Goal: Task Accomplishment & Management: Manage account settings

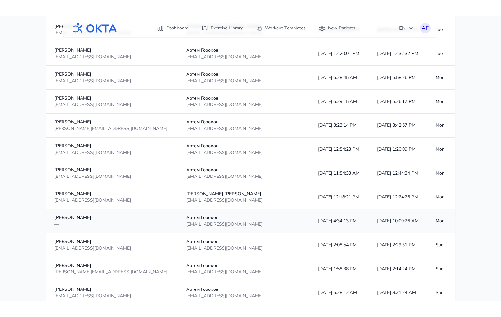
scroll to position [666, 0]
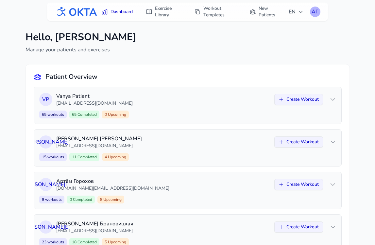
click at [316, 12] on div "АГ" at bounding box center [315, 12] width 10 height 10
click at [277, 35] on link "Logout" at bounding box center [283, 39] width 73 height 12
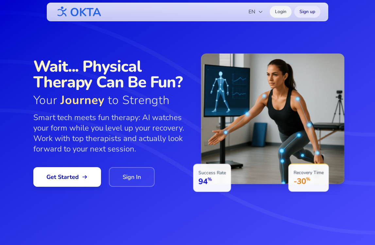
click at [286, 6] on link "Login" at bounding box center [281, 12] width 22 height 12
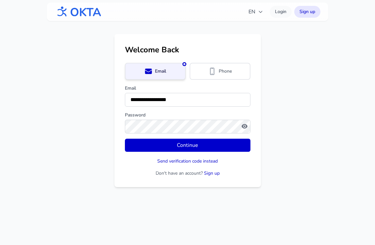
click at [174, 152] on form "**********" at bounding box center [188, 120] width 126 height 114
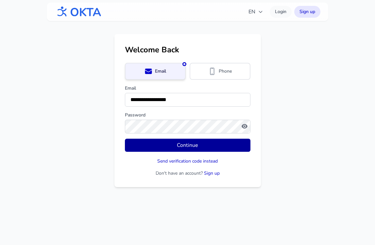
click at [180, 147] on button "Continue" at bounding box center [188, 145] width 126 height 13
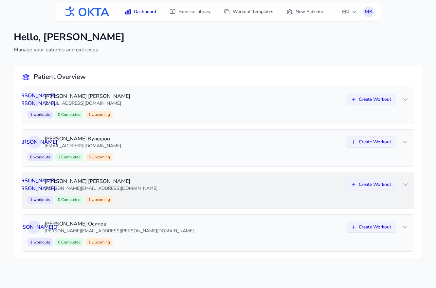
click at [219, 194] on div "А К Анна Колесникова anna.kolesnikova02@yandex.ru Create Workout 1 workouts 0 C…" at bounding box center [217, 190] width 391 height 37
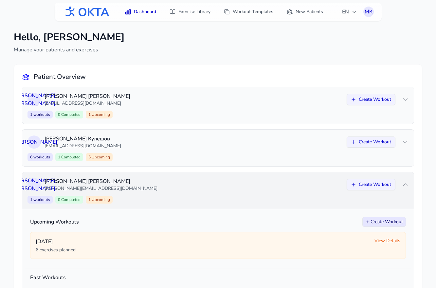
click at [219, 194] on div "А К Анна Колесникова anna.kolesnikova02@yandex.ru Create Workout 1 workouts 0 C…" at bounding box center [217, 190] width 391 height 37
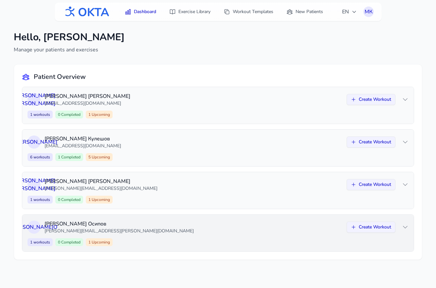
click at [203, 231] on p "aleksey.osipov.2007@mail.ru" at bounding box center [193, 231] width 298 height 7
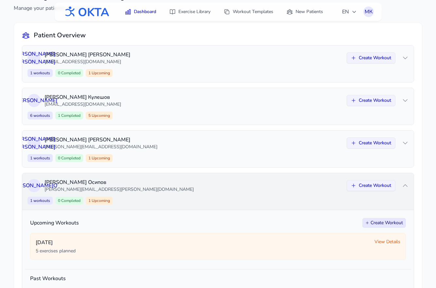
scroll to position [45, 0]
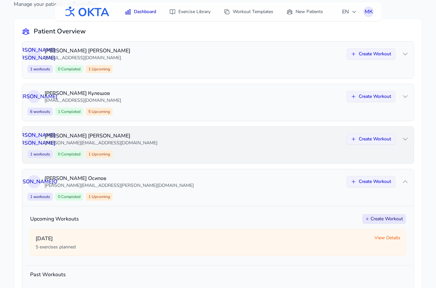
click at [203, 147] on div "А К Анна Колесникова anna.kolesnikova02@yandex.ru Create Workout 1 workouts 0 C…" at bounding box center [217, 145] width 391 height 37
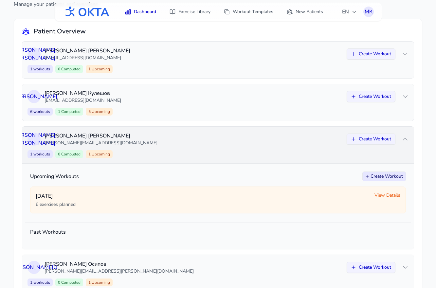
click at [203, 147] on div "А К Анна Колесникова anna.kolesnikova02@yandex.ru Create Workout 1 workouts 0 C…" at bounding box center [217, 145] width 391 height 37
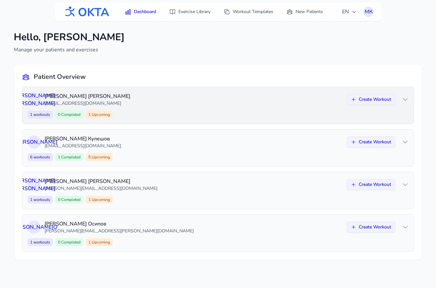
click at [221, 112] on div "1 workouts 0 Completed 1 Upcoming Create Workout" at bounding box center [217, 115] width 381 height 8
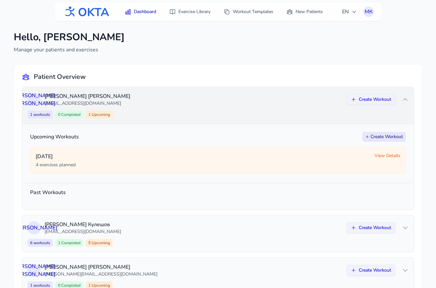
click at [221, 112] on div "1 workouts 0 Completed 1 Upcoming Create Workout" at bounding box center [217, 115] width 381 height 8
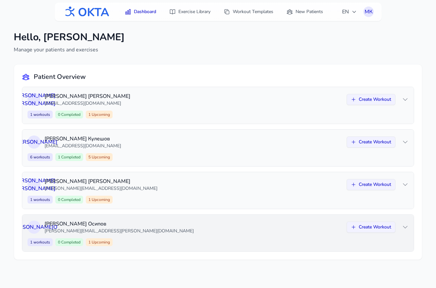
click at [279, 233] on p "aleksey.osipov.2007@mail.ru" at bounding box center [193, 231] width 298 height 7
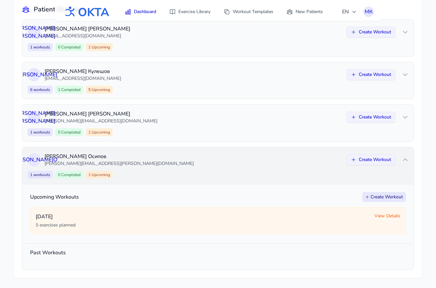
scroll to position [68, 0]
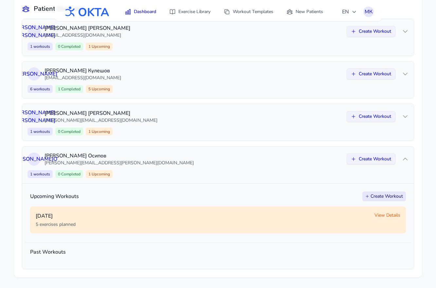
click at [375, 216] on span "View Details" at bounding box center [387, 215] width 26 height 7
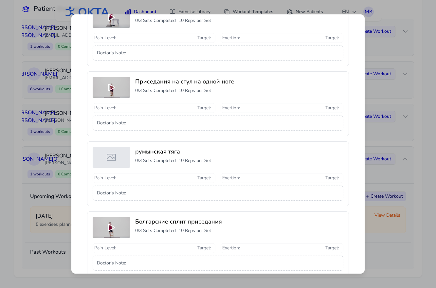
scroll to position [189, 0]
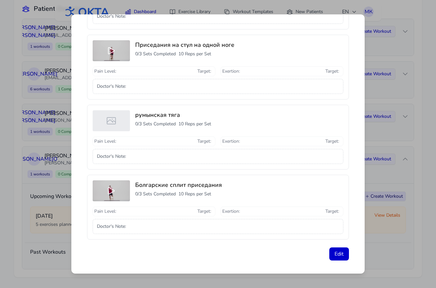
click at [112, 117] on icon at bounding box center [111, 120] width 10 height 10
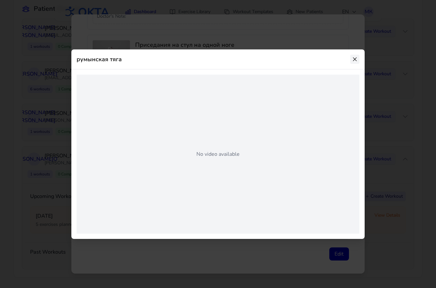
click at [353, 62] on icon at bounding box center [354, 59] width 7 height 7
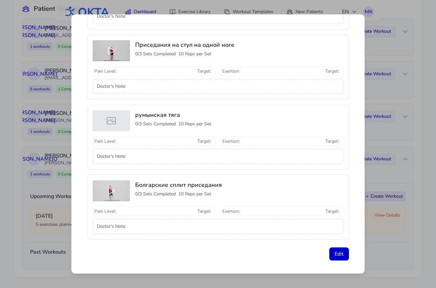
click at [113, 185] on icon at bounding box center [111, 190] width 10 height 10
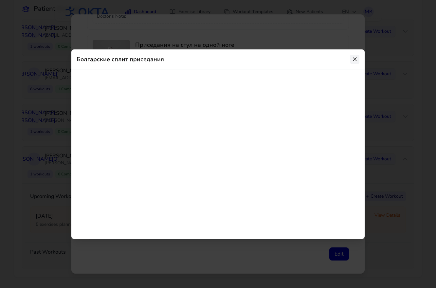
click at [356, 58] on icon at bounding box center [354, 59] width 7 height 7
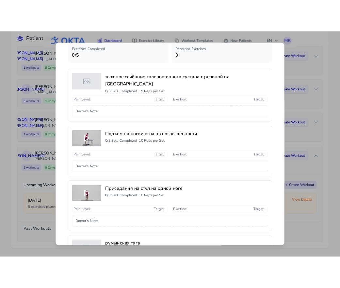
scroll to position [0, 0]
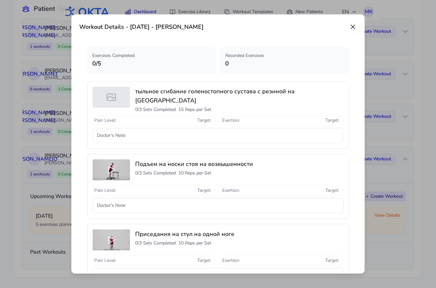
click at [353, 27] on icon at bounding box center [353, 27] width 4 height 4
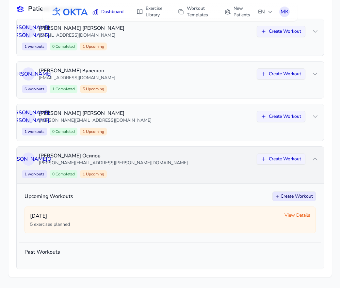
click at [219, 157] on p "Алексей Осипов" at bounding box center [146, 156] width 214 height 8
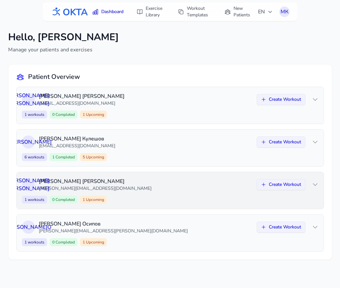
click at [173, 184] on p "Анна Колесникова" at bounding box center [146, 181] width 214 height 8
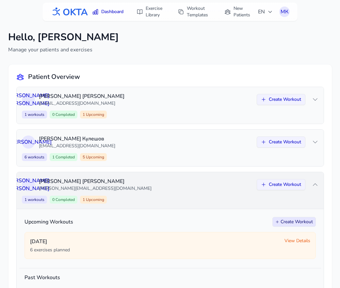
click at [173, 184] on p "Анна Колесникова" at bounding box center [146, 181] width 214 height 8
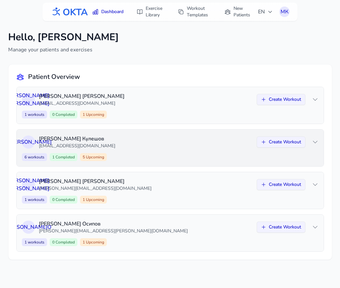
click at [171, 148] on p "[EMAIL_ADDRESS][DOMAIN_NAME]" at bounding box center [146, 146] width 214 height 7
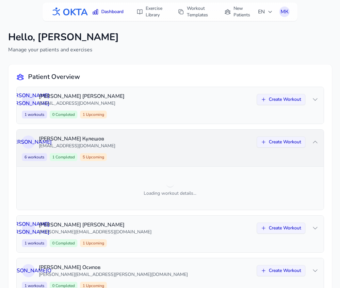
click at [171, 148] on p "[EMAIL_ADDRESS][DOMAIN_NAME]" at bounding box center [146, 146] width 214 height 7
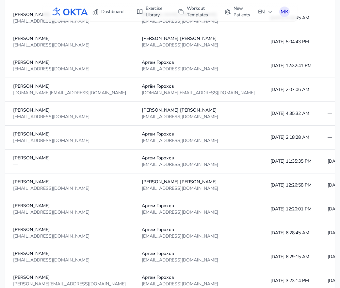
scroll to position [586, 0]
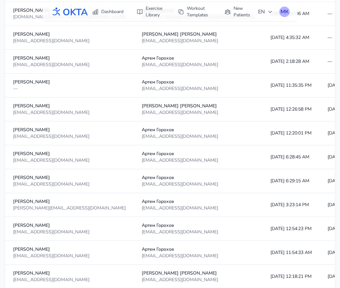
click at [285, 15] on div "МК" at bounding box center [285, 12] width 10 height 10
click at [268, 39] on link "Logout" at bounding box center [253, 39] width 73 height 12
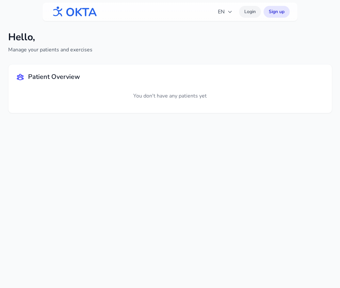
click at [244, 14] on link "Login" at bounding box center [250, 12] width 22 height 12
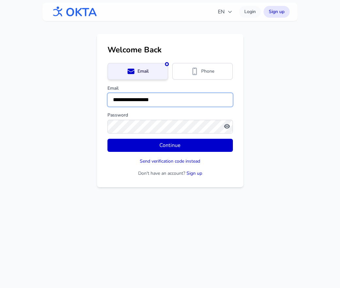
click at [144, 98] on input "**********" at bounding box center [171, 100] width 126 height 14
type input "*"
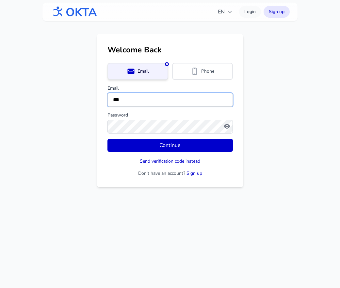
type input "**********"
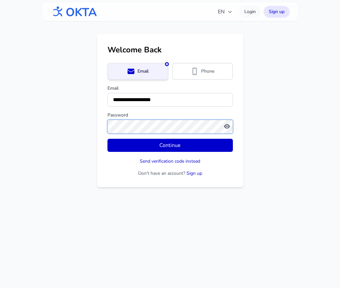
click at [108, 139] on button "Continue" at bounding box center [171, 145] width 126 height 13
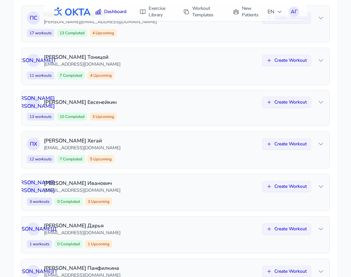
scroll to position [248, 0]
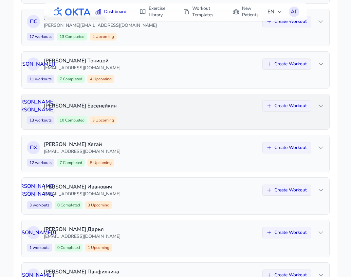
click at [145, 108] on p "[PERSON_NAME]" at bounding box center [151, 106] width 214 height 8
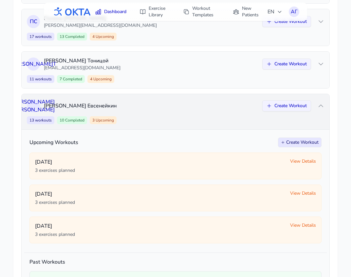
click at [145, 108] on p "[PERSON_NAME]" at bounding box center [151, 106] width 214 height 8
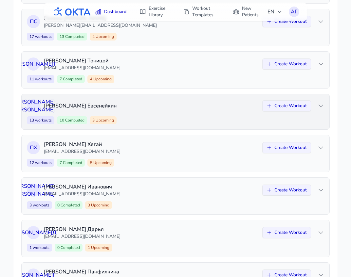
click at [145, 108] on p "[PERSON_NAME]" at bounding box center [151, 106] width 214 height 8
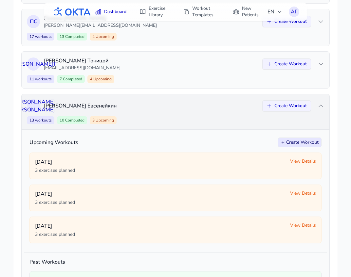
click at [145, 108] on p "[PERSON_NAME]" at bounding box center [151, 106] width 214 height 8
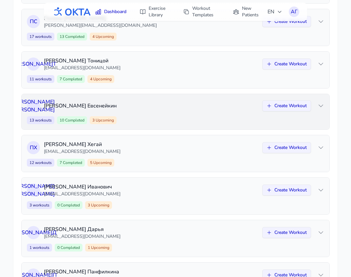
click at [204, 115] on div "[PERSON_NAME] Е [PERSON_NAME] Create Workout 13 workouts 10 Completed 3 Upcomin…" at bounding box center [175, 111] width 307 height 35
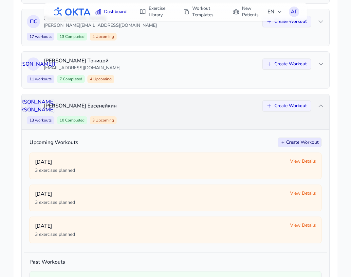
click at [204, 115] on div "[PERSON_NAME] Е [PERSON_NAME] Create Workout 13 workouts 10 Completed 3 Upcomin…" at bounding box center [175, 111] width 307 height 35
